Goal: Task Accomplishment & Management: Complete application form

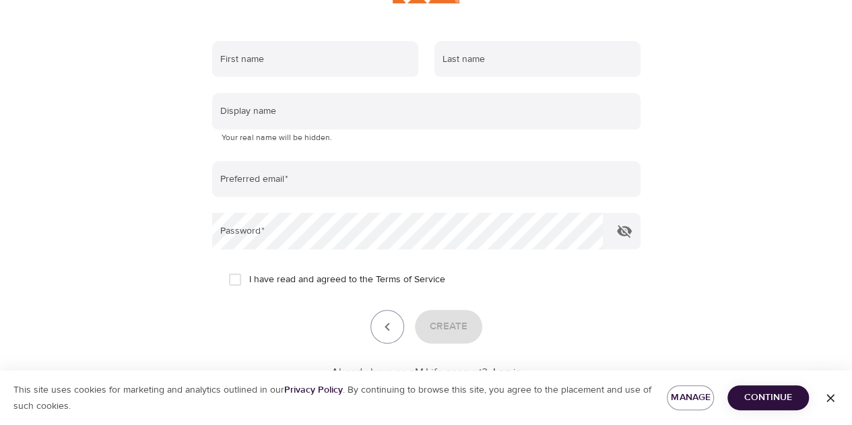
scroll to position [228, 0]
click at [360, 60] on input "text" at bounding box center [315, 58] width 206 height 36
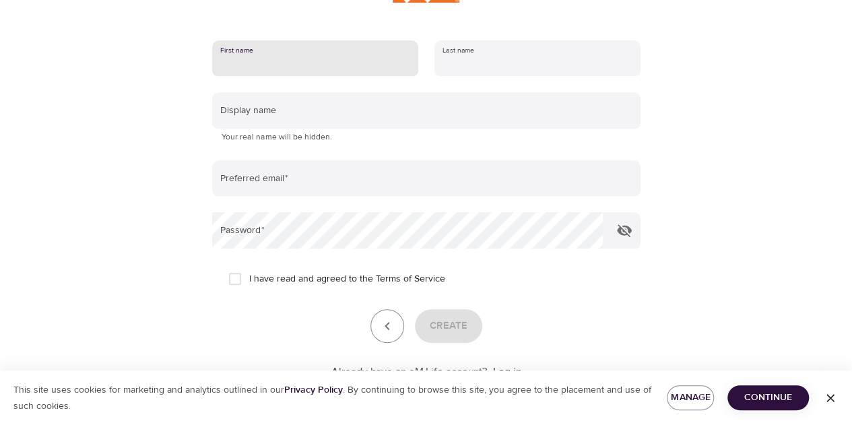
type input "[PERSON_NAME]"
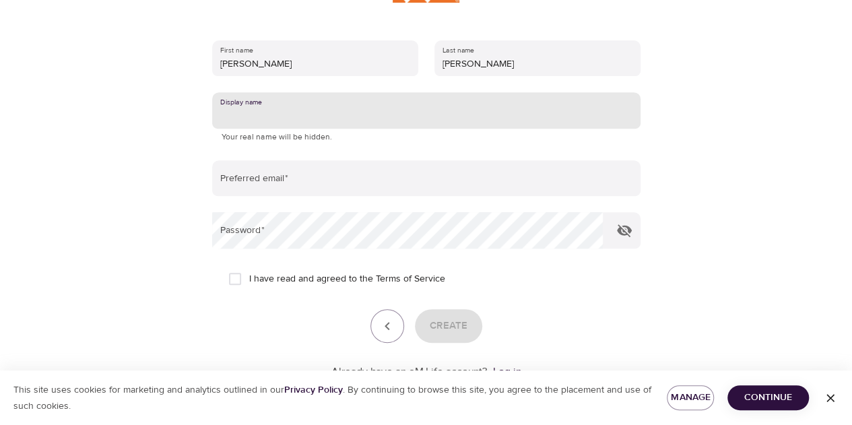
click at [332, 115] on input "text" at bounding box center [426, 110] width 429 height 36
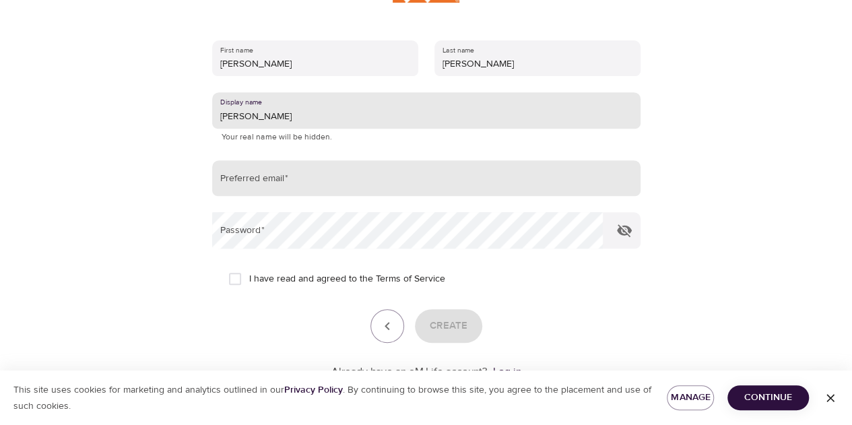
type input "[PERSON_NAME]"
click at [243, 176] on input "email" at bounding box center [426, 178] width 429 height 36
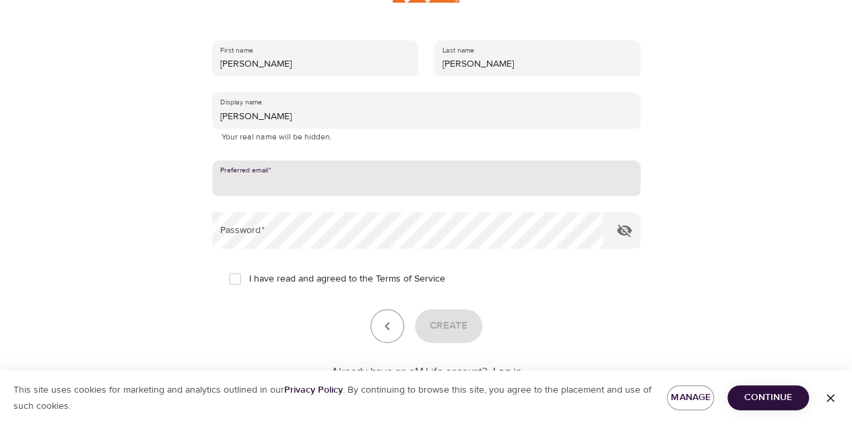
type input "[EMAIL_ADDRESS][DOMAIN_NAME]"
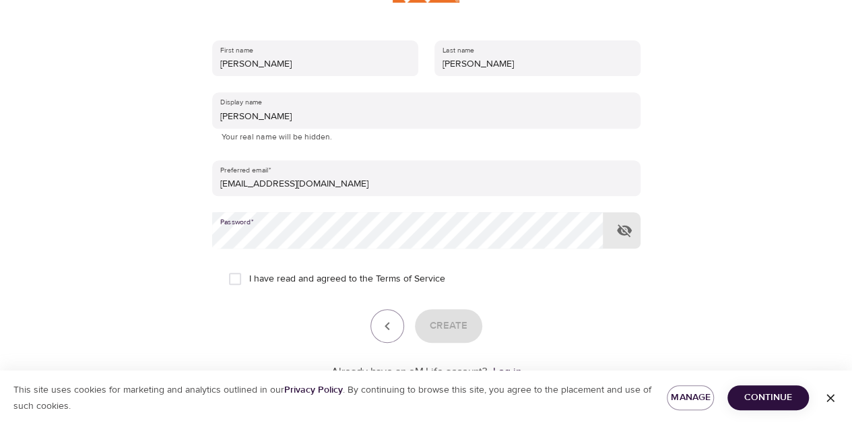
click at [233, 278] on input "I have read and agreed to the Terms of Service" at bounding box center [235, 279] width 28 height 28
checkbox input "true"
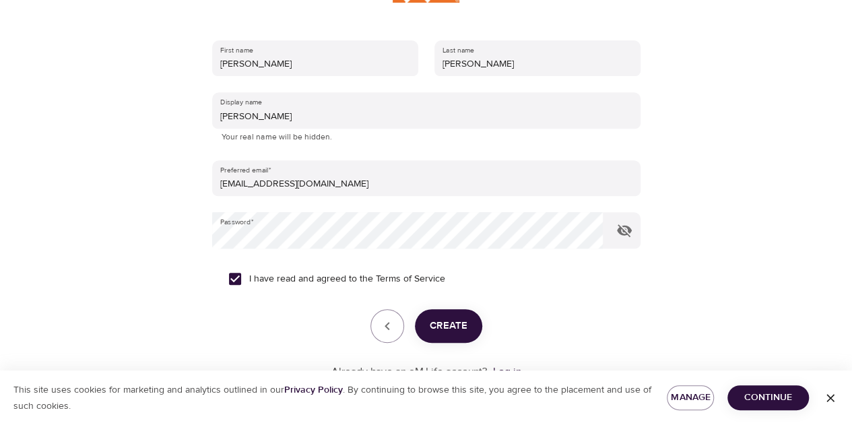
click at [427, 330] on button "Create" at bounding box center [448, 326] width 67 height 34
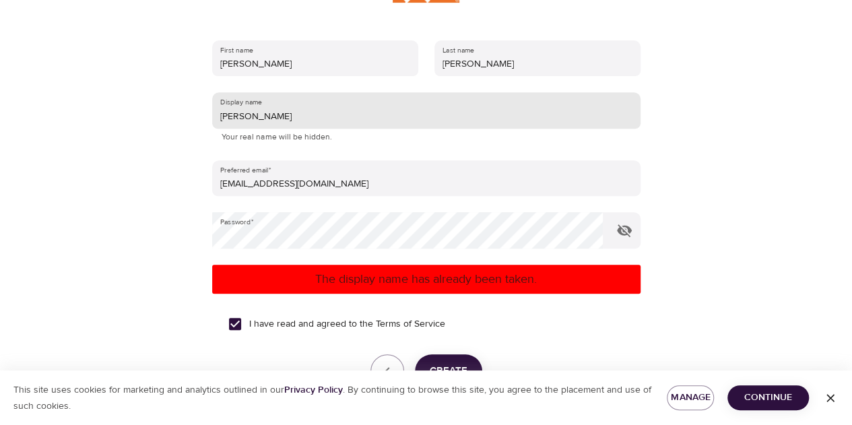
click at [257, 111] on input "[PERSON_NAME]" at bounding box center [426, 110] width 429 height 36
type input "F"
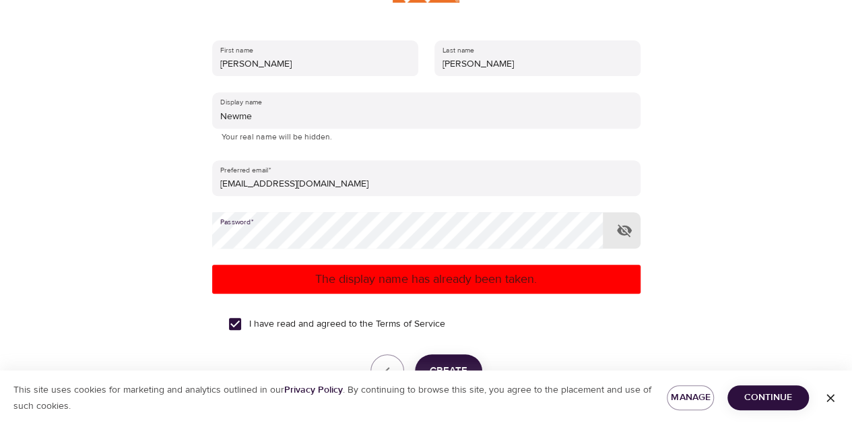
click at [439, 365] on span "Create" at bounding box center [449, 372] width 38 height 18
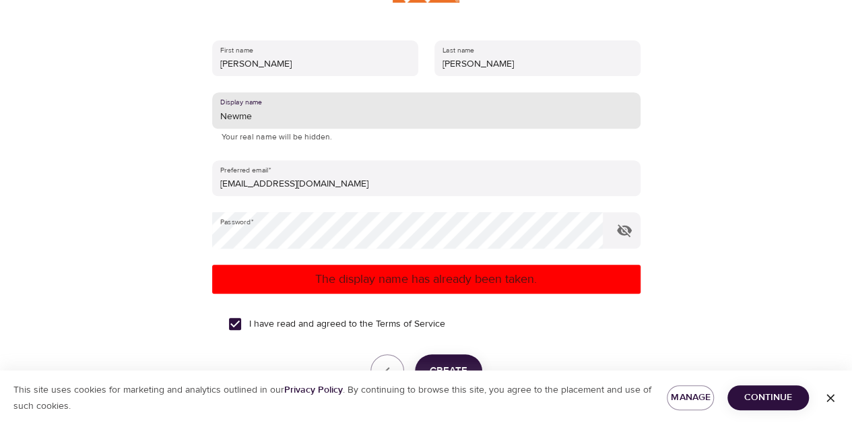
click at [263, 117] on input "Newme" at bounding box center [426, 110] width 429 height 36
type input "Newme25"
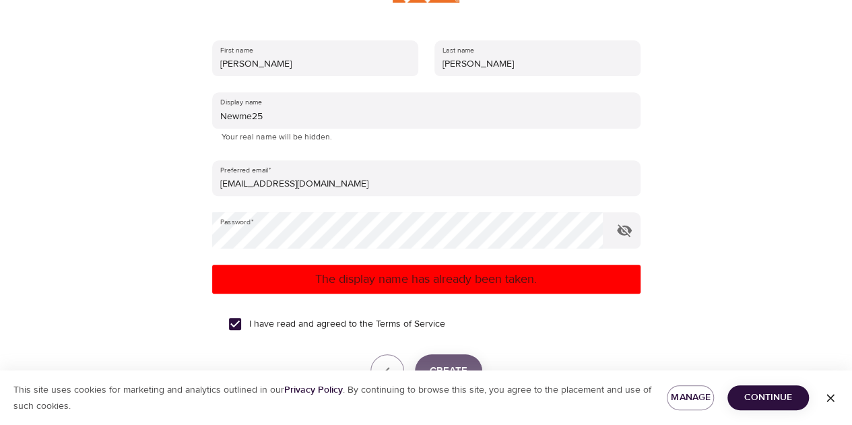
click at [455, 366] on span "Create" at bounding box center [449, 372] width 38 height 18
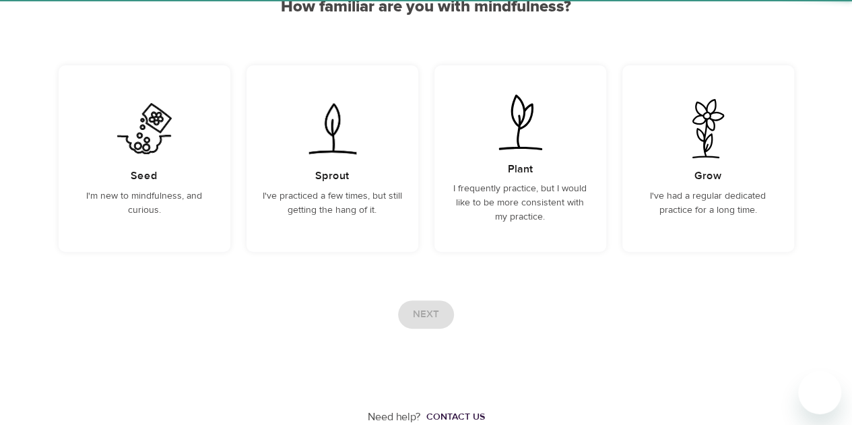
scroll to position [146, 0]
